Goal: Find specific page/section: Find specific page/section

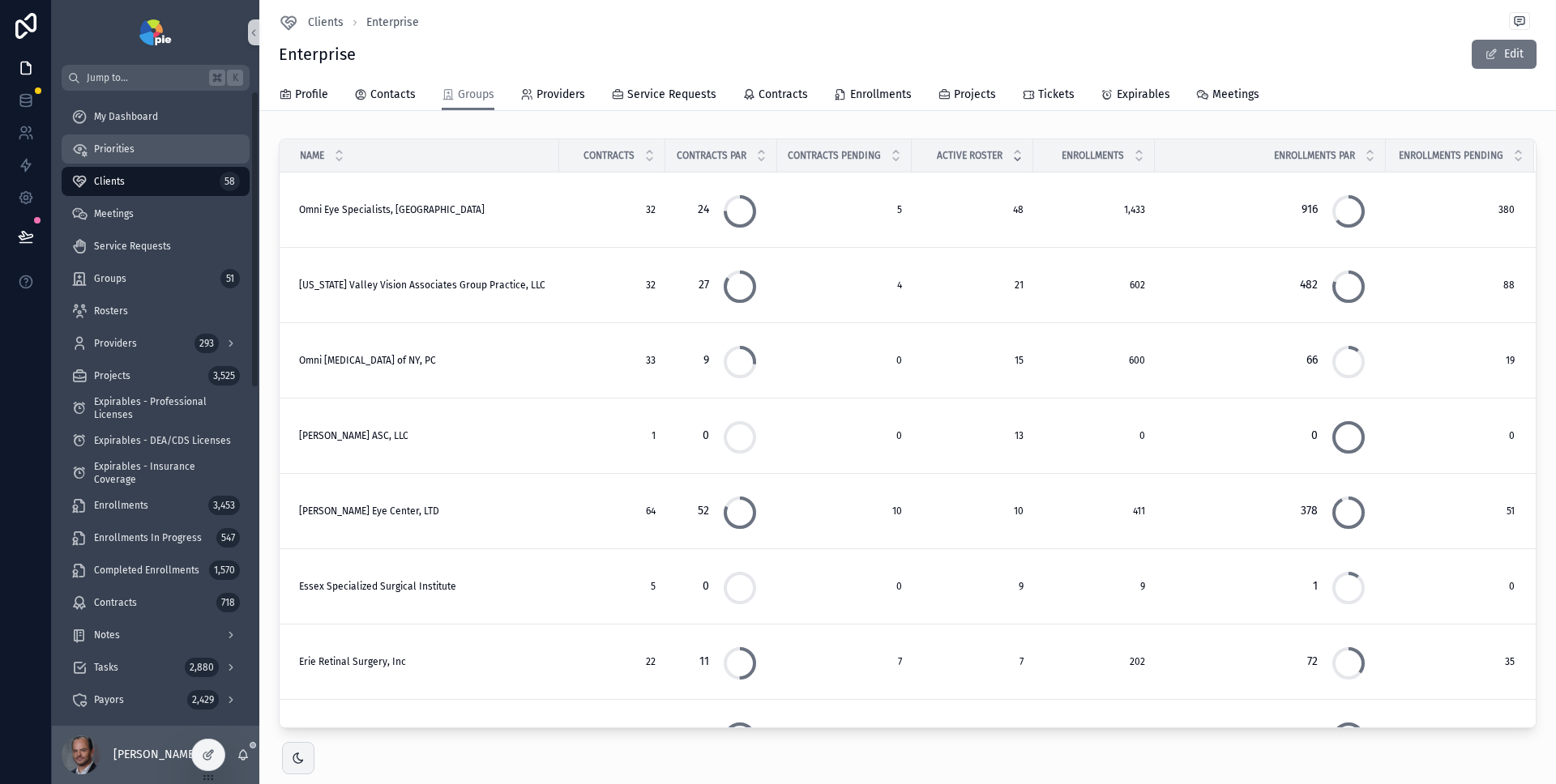
click at [178, 142] on div "Priorities" at bounding box center [156, 149] width 169 height 26
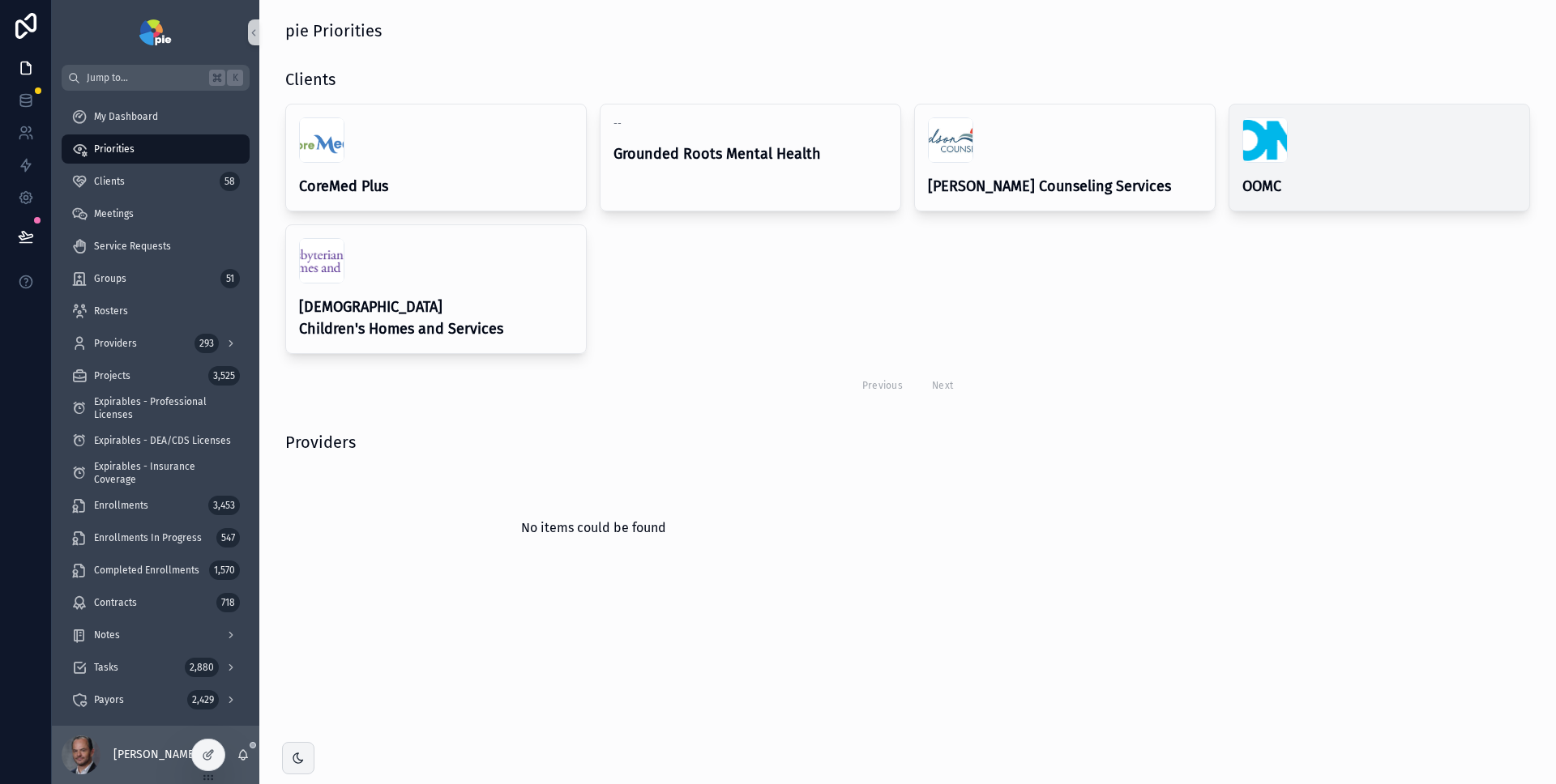
click at [1351, 142] on div "scrollable content" at bounding box center [1380, 140] width 274 height 46
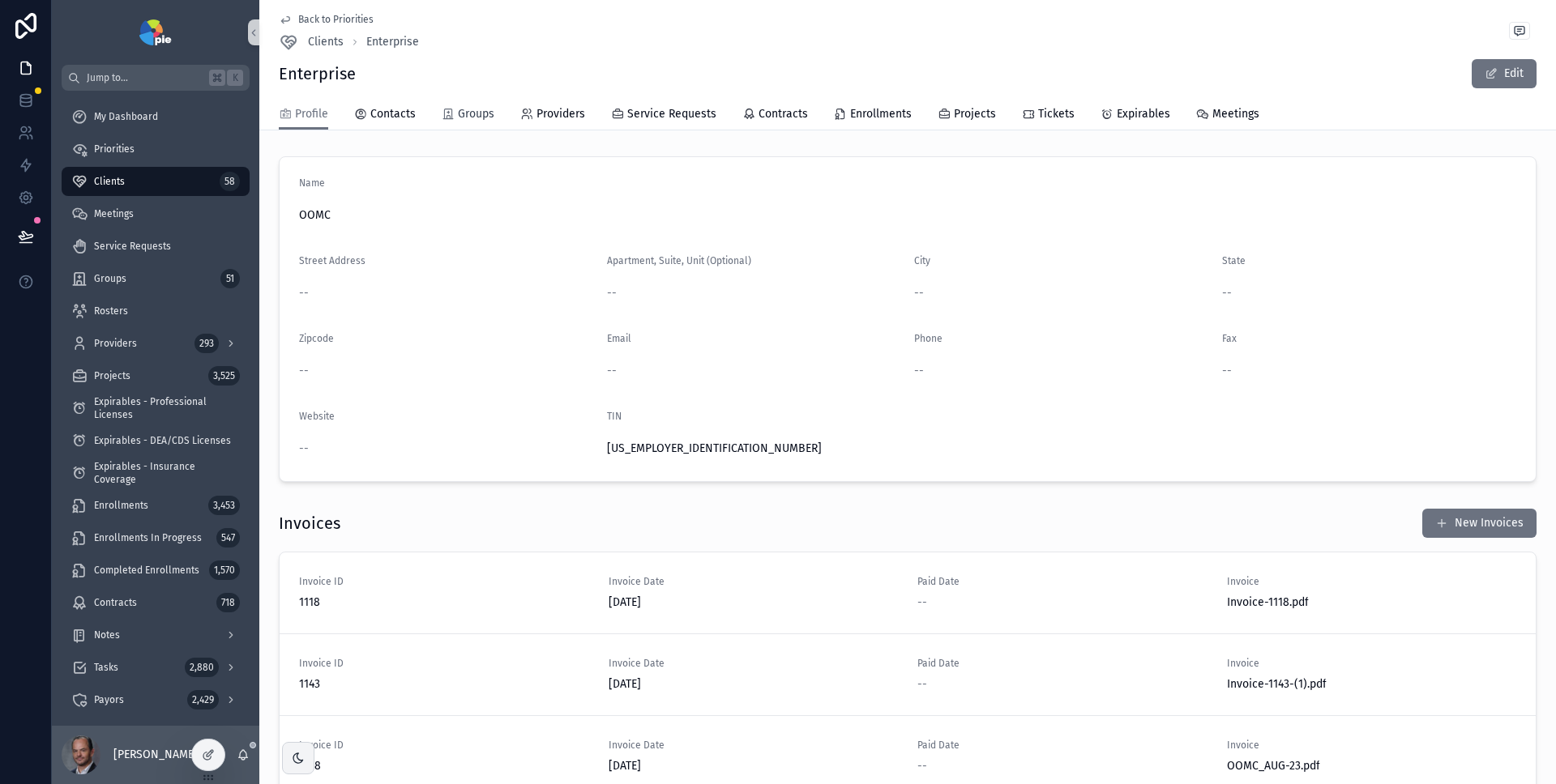
click at [472, 115] on span "Groups" at bounding box center [476, 114] width 36 height 16
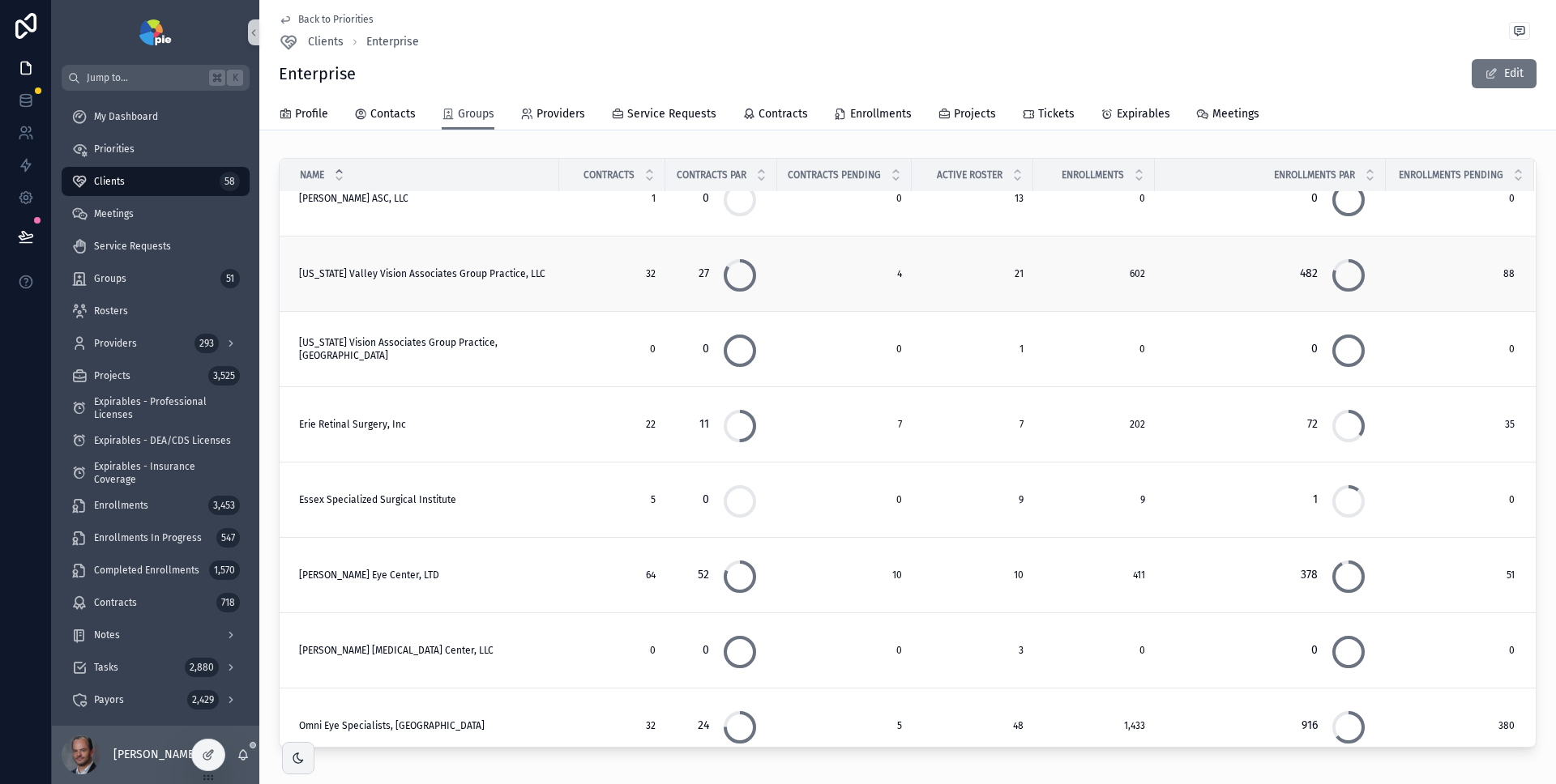
scroll to position [122, 0]
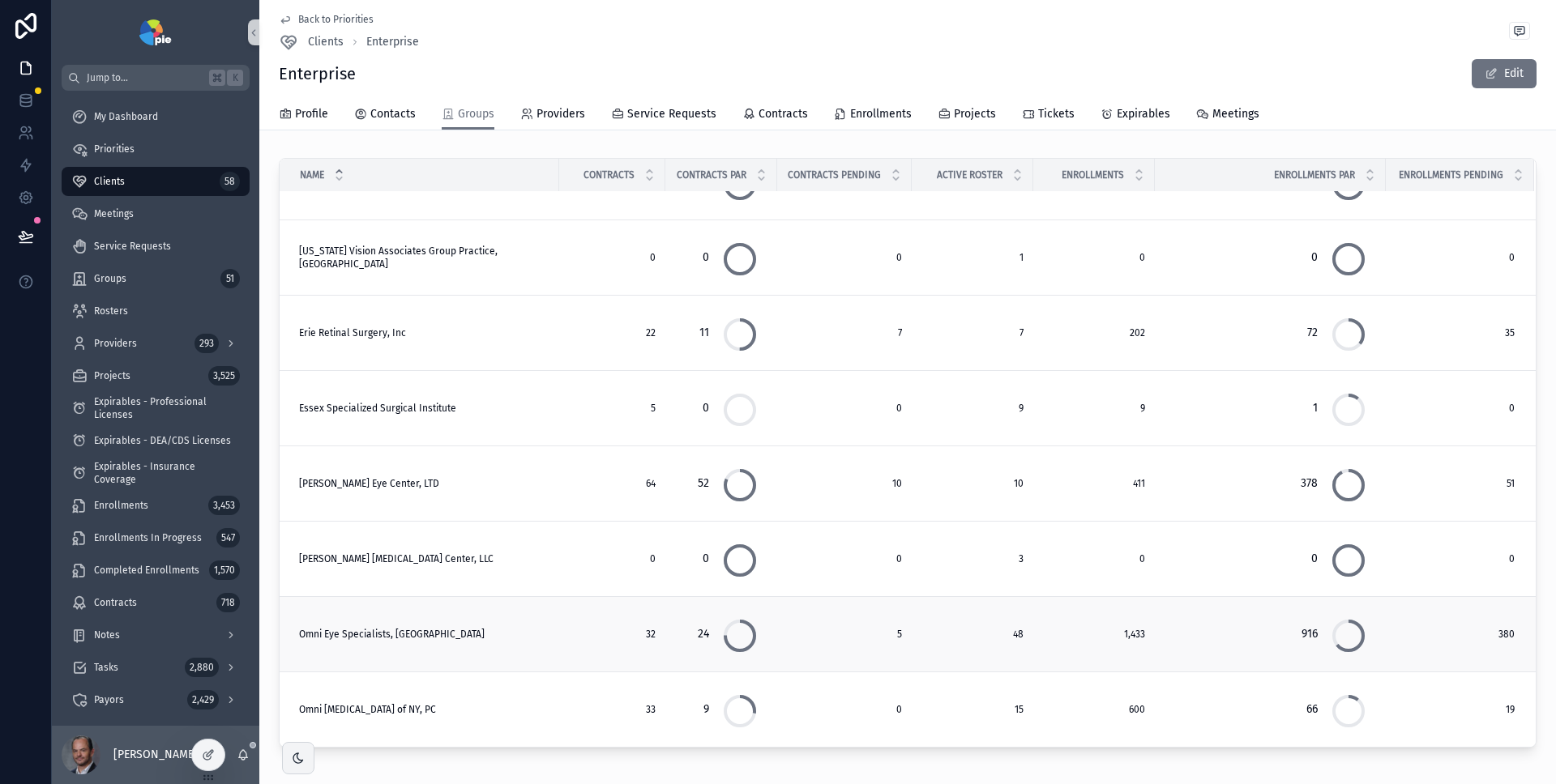
click at [391, 637] on span "Omni Eye Specialists, [GEOGRAPHIC_DATA]" at bounding box center [391, 634] width 185 height 13
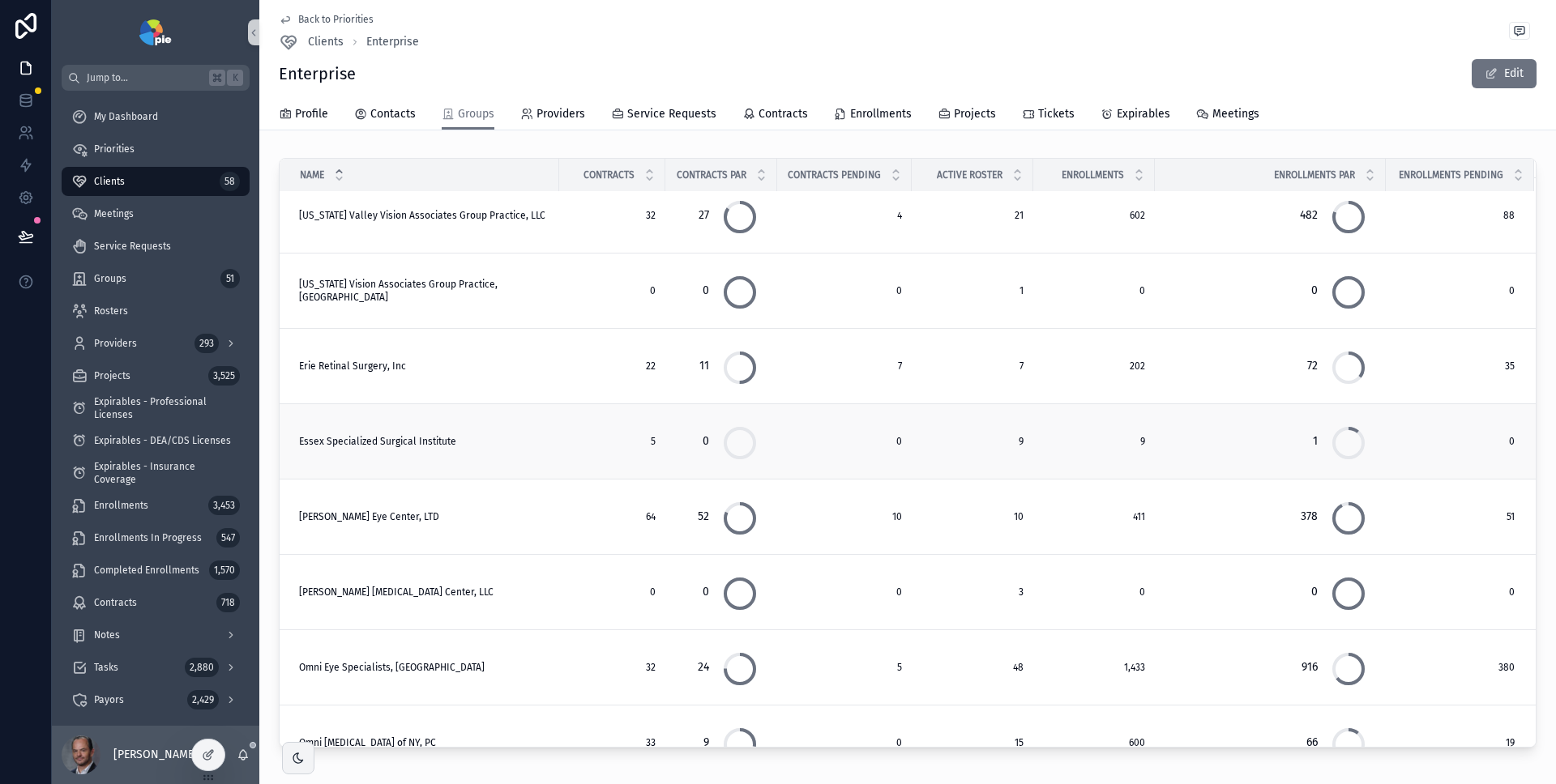
scroll to position [122, 0]
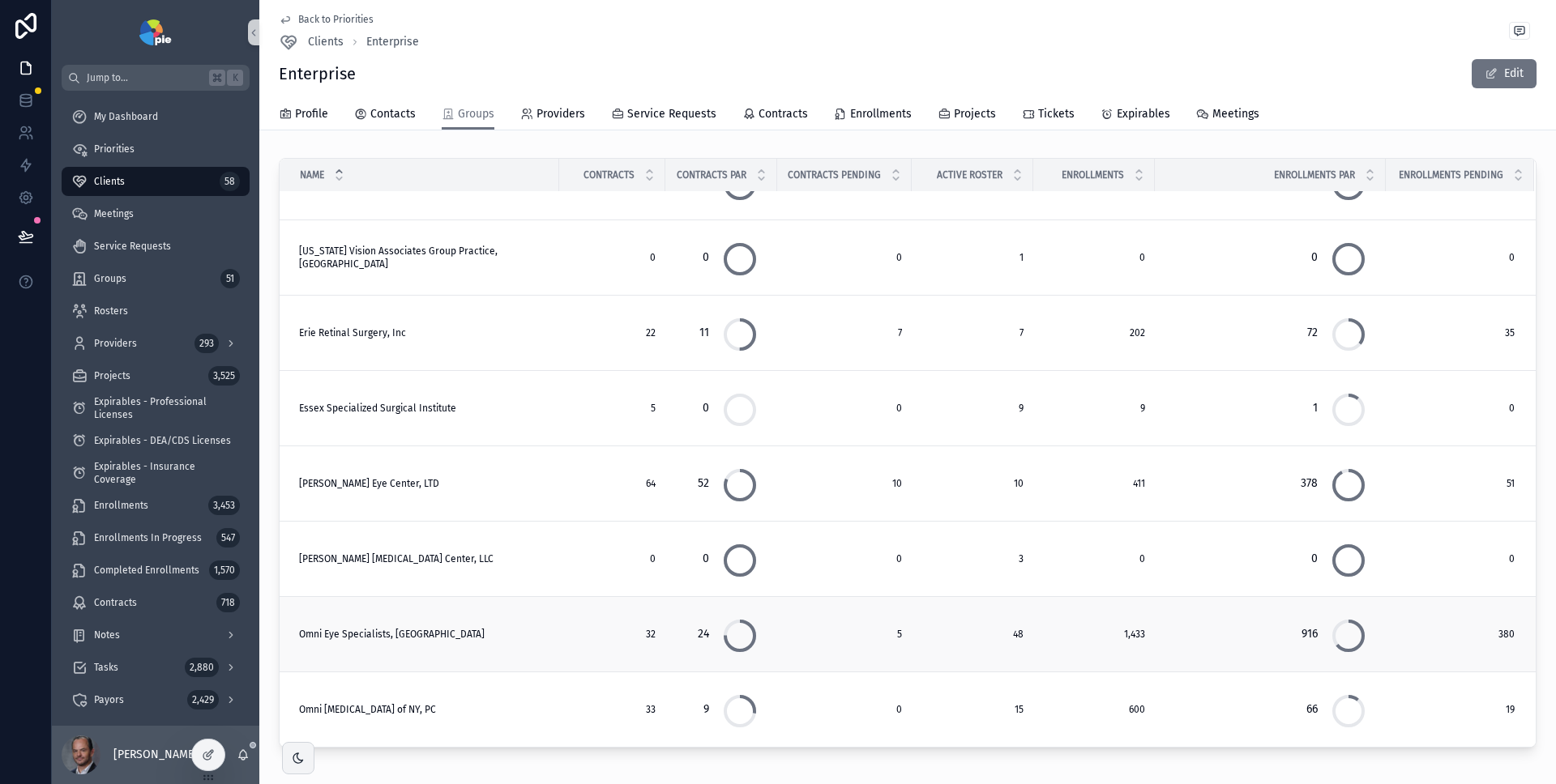
click at [384, 632] on span "Omni Eye Specialists, [GEOGRAPHIC_DATA]" at bounding box center [391, 634] width 185 height 13
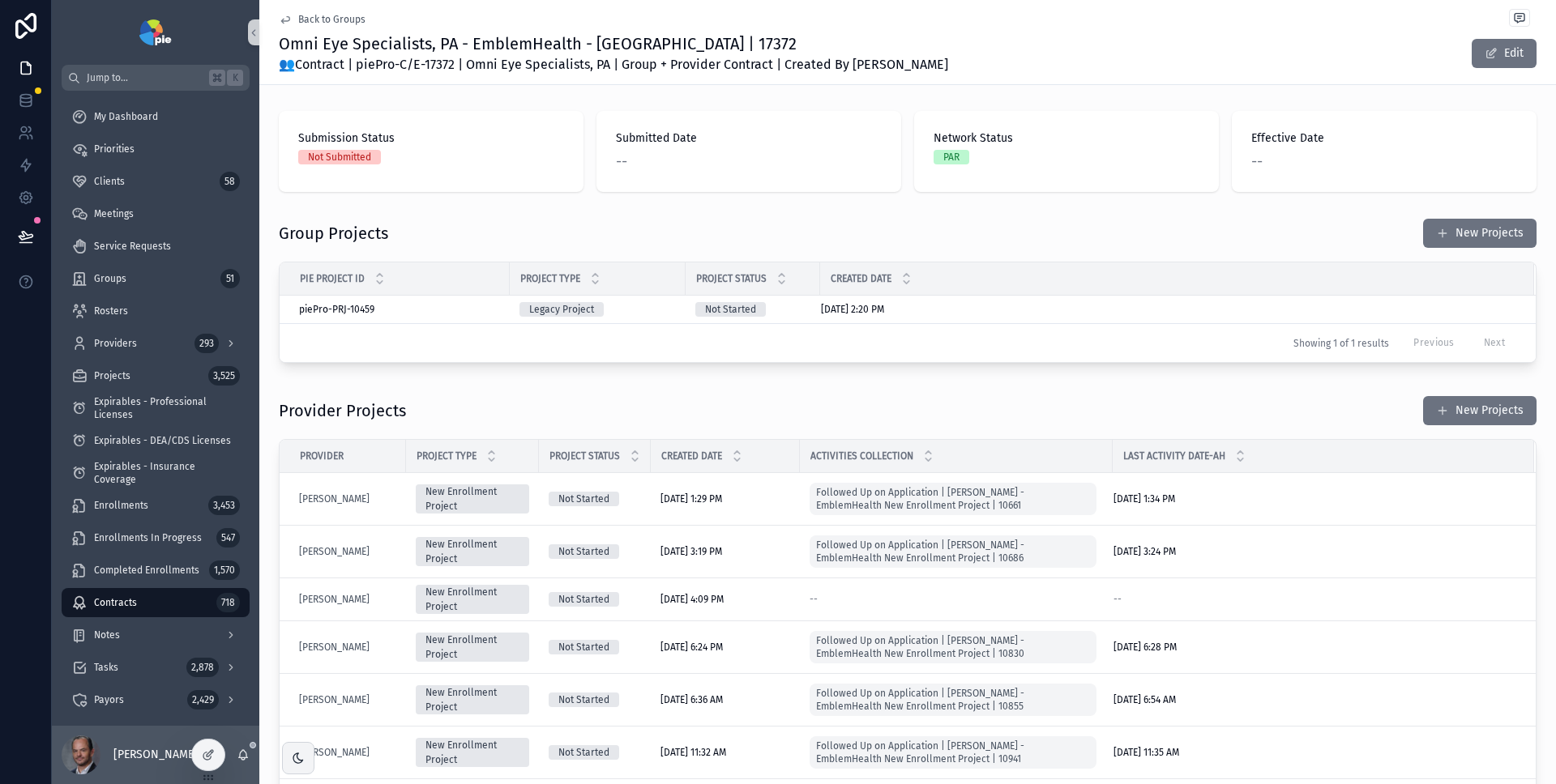
scroll to position [863, 0]
